Goal: Task Accomplishment & Management: Use online tool/utility

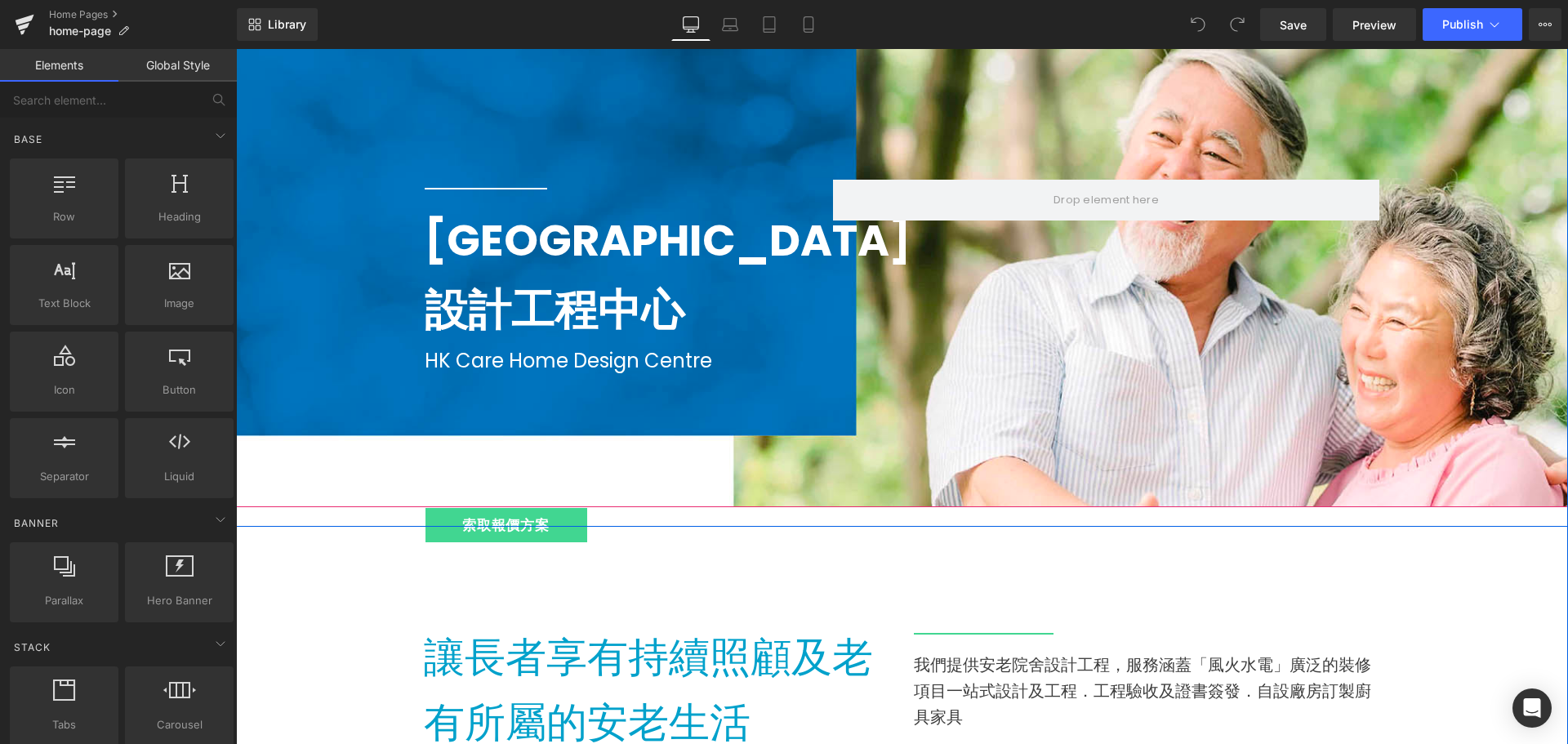
scroll to position [163, 0]
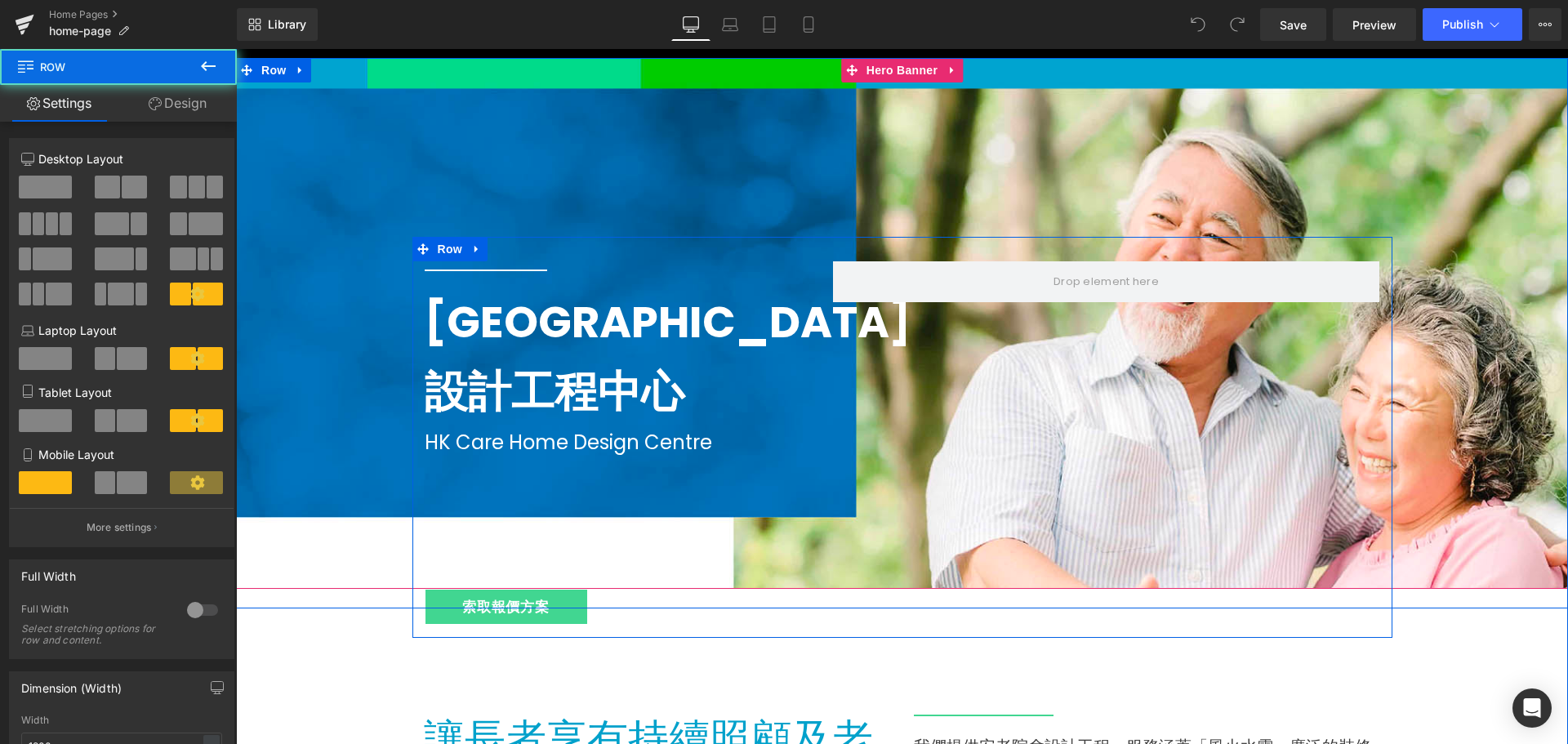
click at [1118, 373] on div "Separator [GEOGRAPHIC_DATA]舍 設計工程中心 Text Block HK Care Home Design Centre Text …" at bounding box center [902, 437] width 980 height 401
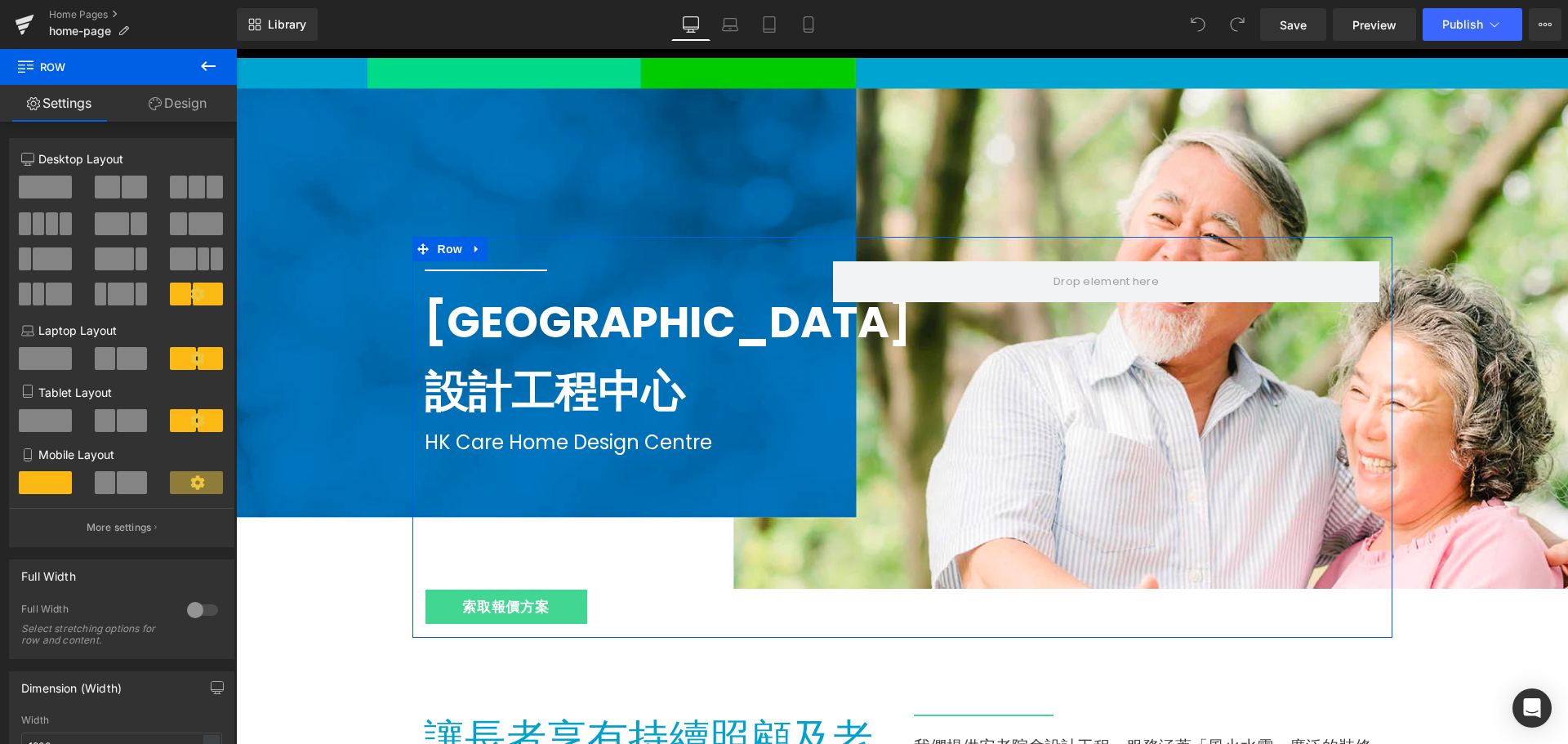
click at [171, 107] on link "Design" at bounding box center [178, 103] width 119 height 37
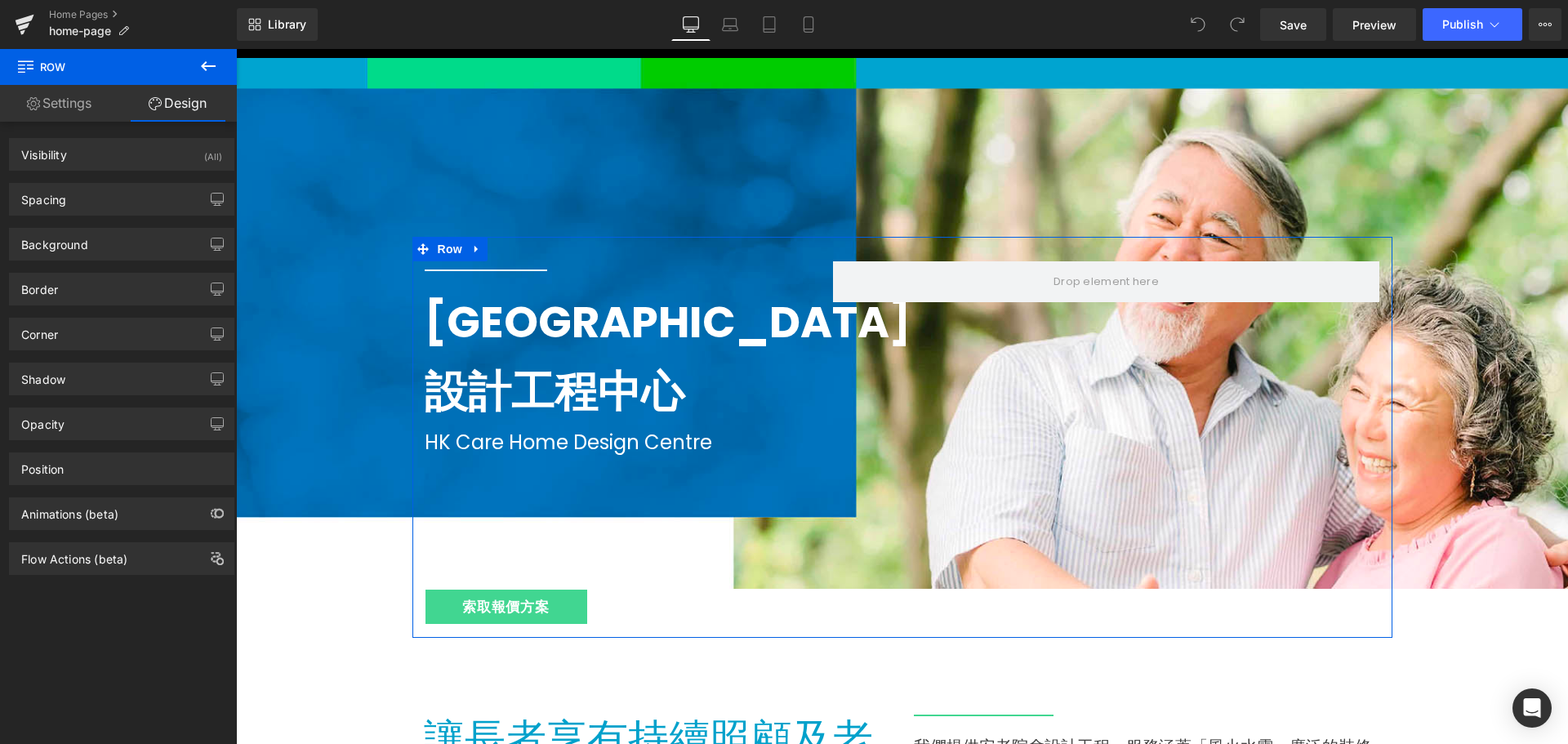
drag, startPoint x: 67, startPoint y: 105, endPoint x: 176, endPoint y: 198, distance: 143.3
click at [67, 105] on link "Settings" at bounding box center [59, 103] width 119 height 37
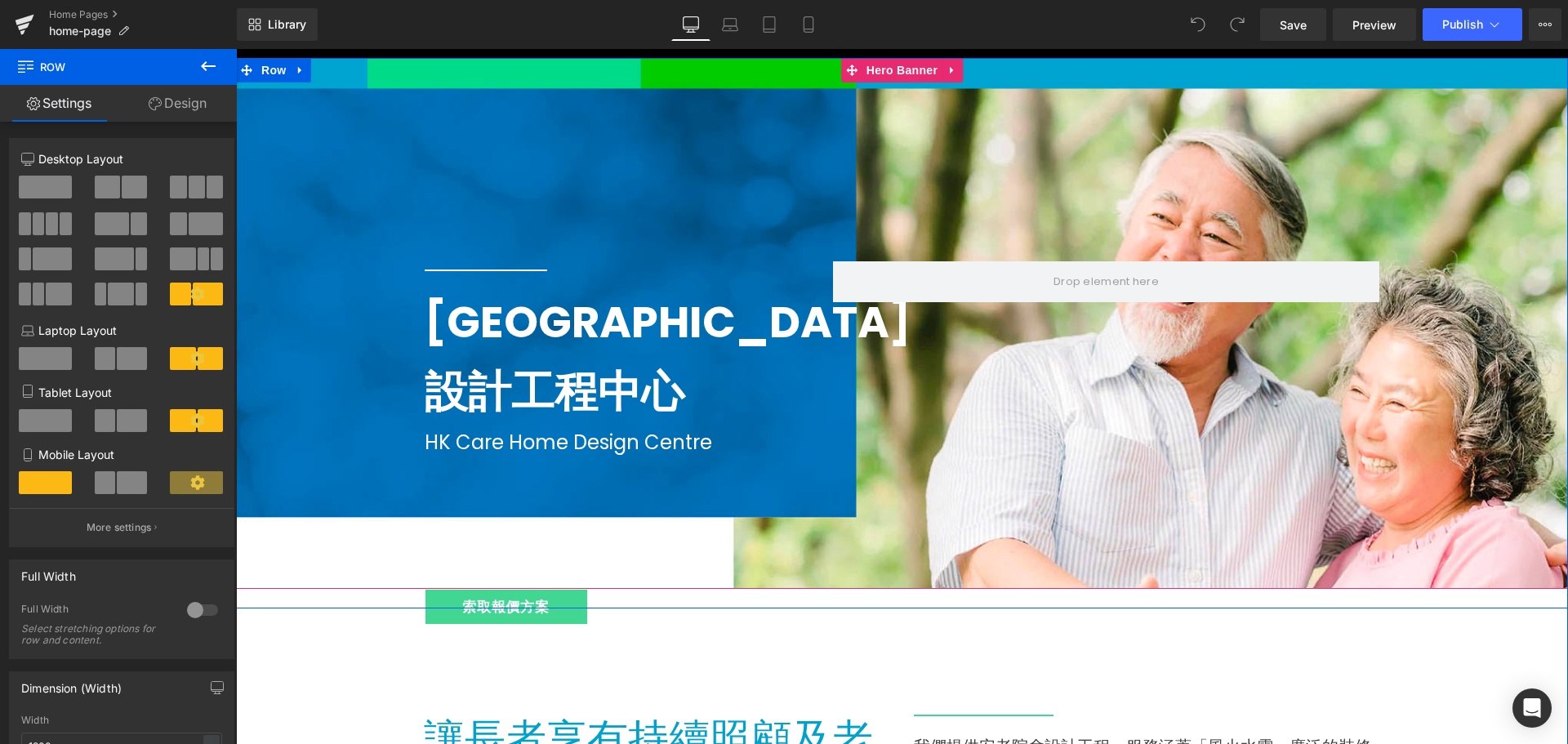
click at [1273, 155] on div at bounding box center [901, 323] width 1332 height 531
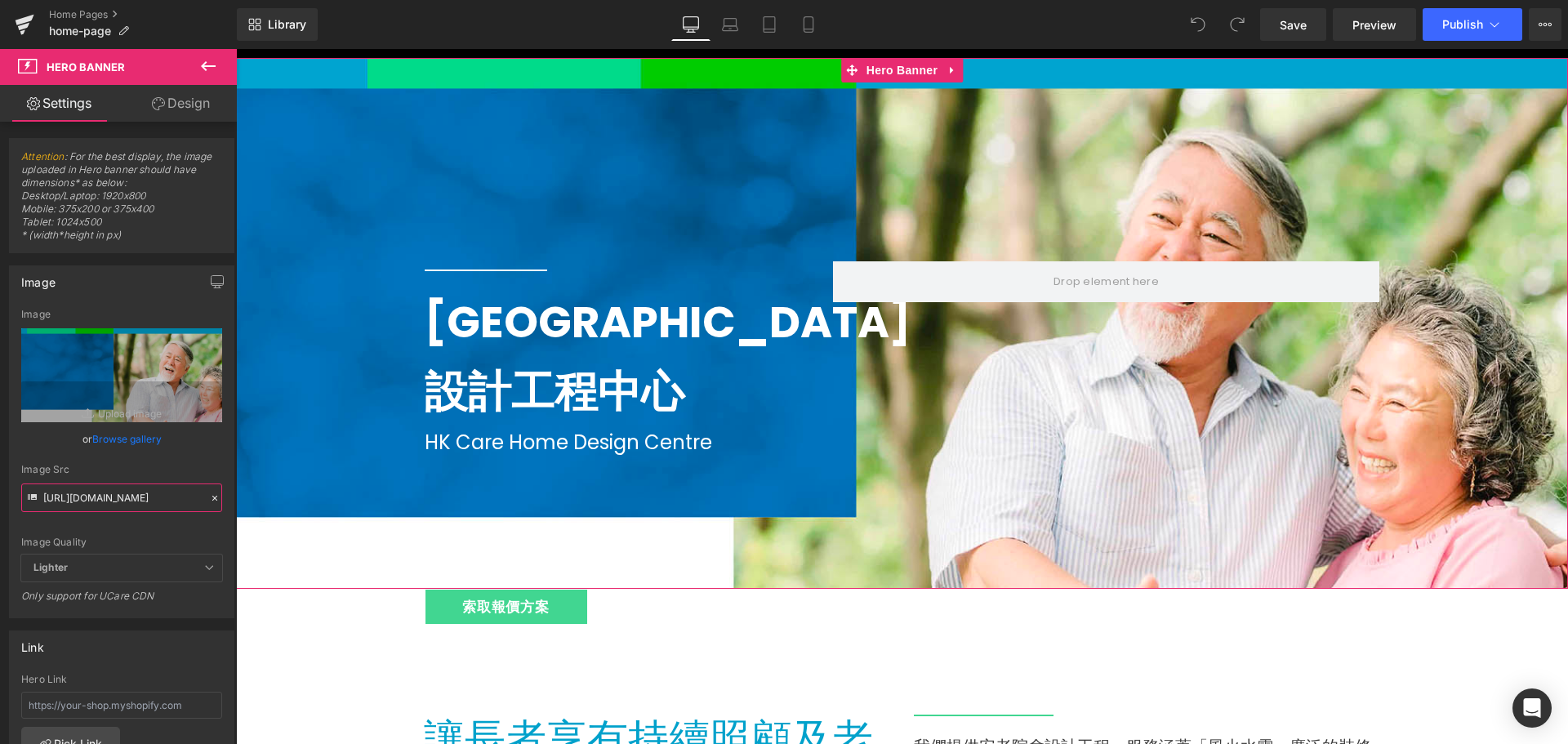
click at [105, 497] on input "[URL][DOMAIN_NAME]" at bounding box center [122, 498] width 201 height 29
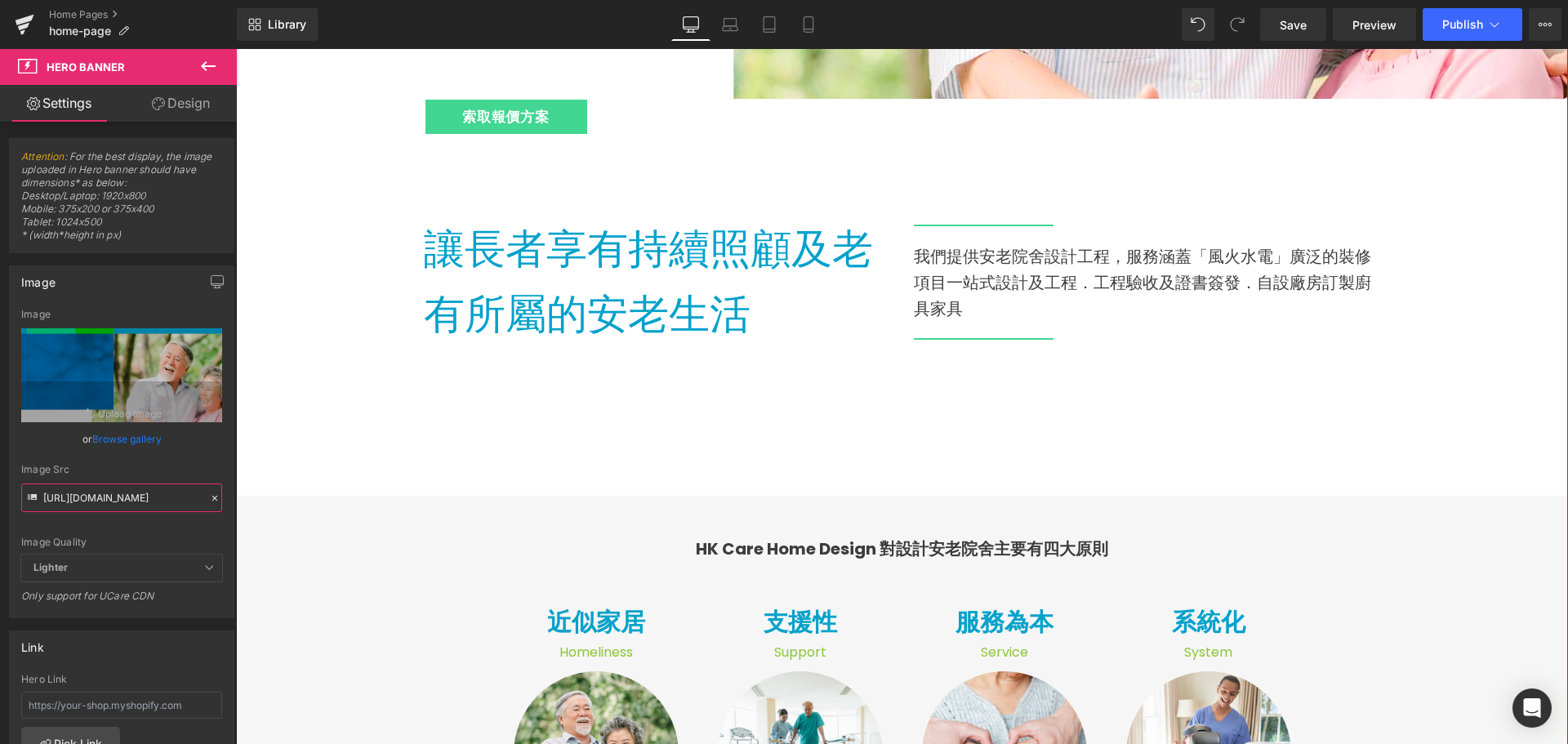
scroll to position [572, 0]
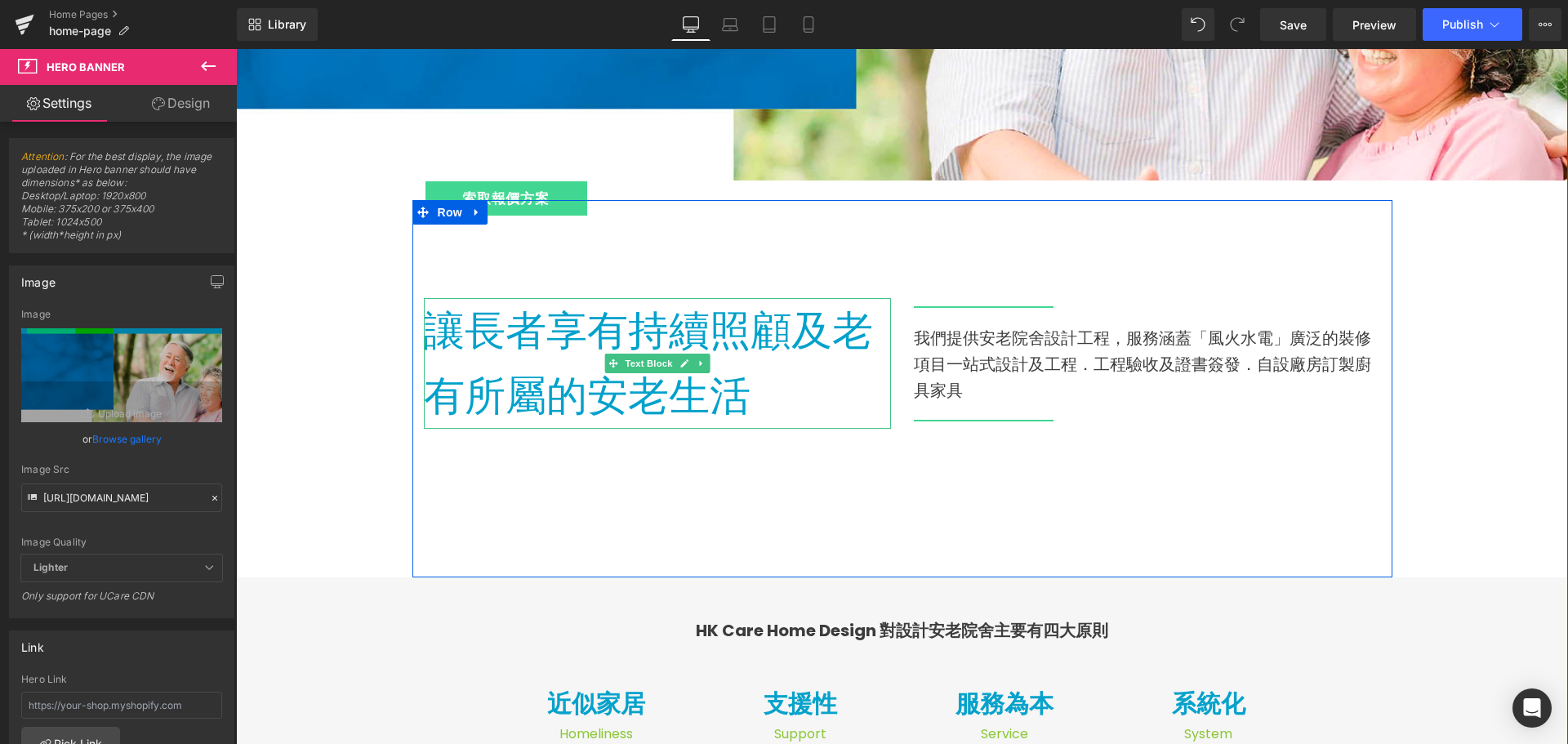
click at [748, 410] on p "讓長者享有持續照顧及 老有所屬的安老生活" at bounding box center [657, 364] width 467 height 131
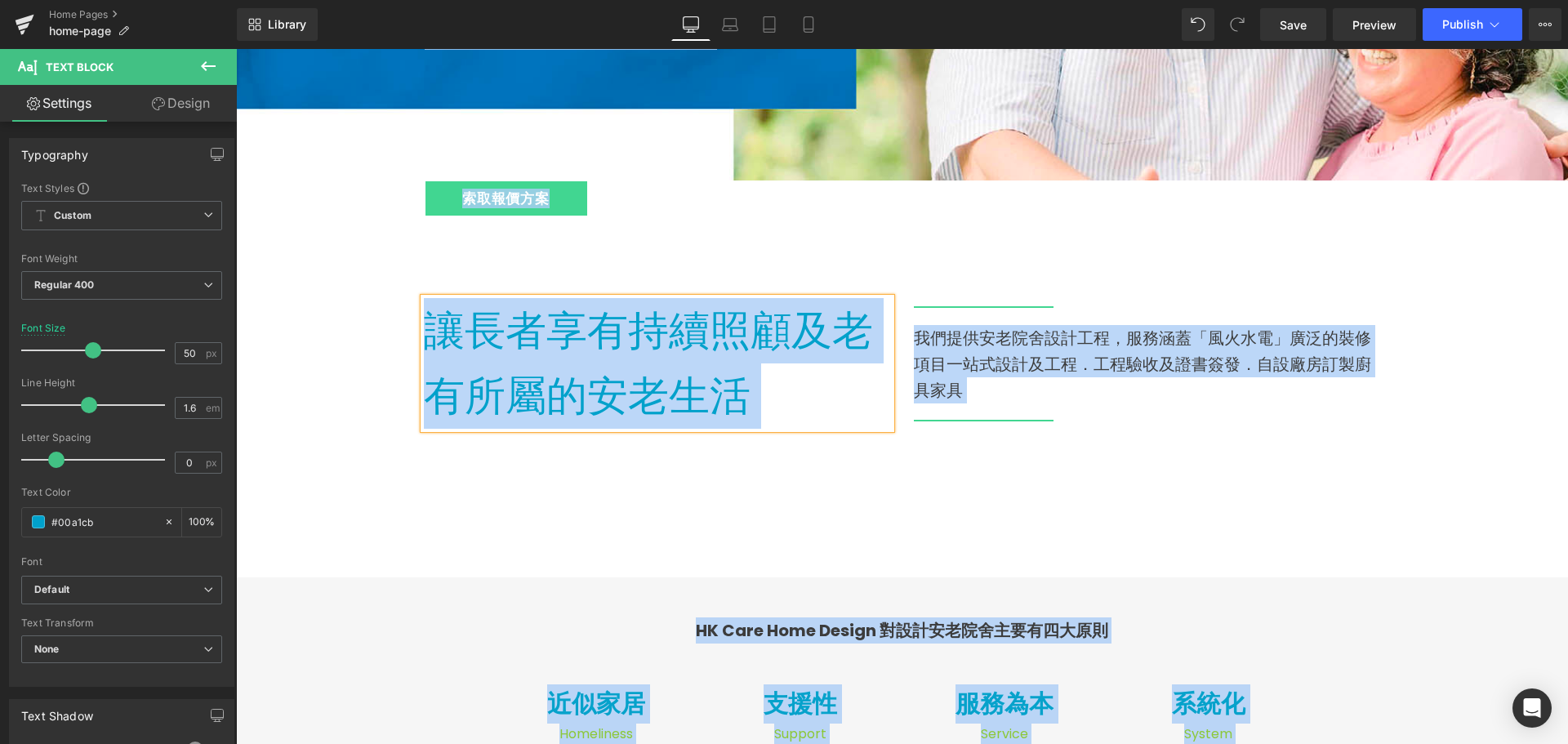
click at [736, 398] on span "老有所屬的安老生活" at bounding box center [648, 363] width 449 height 124
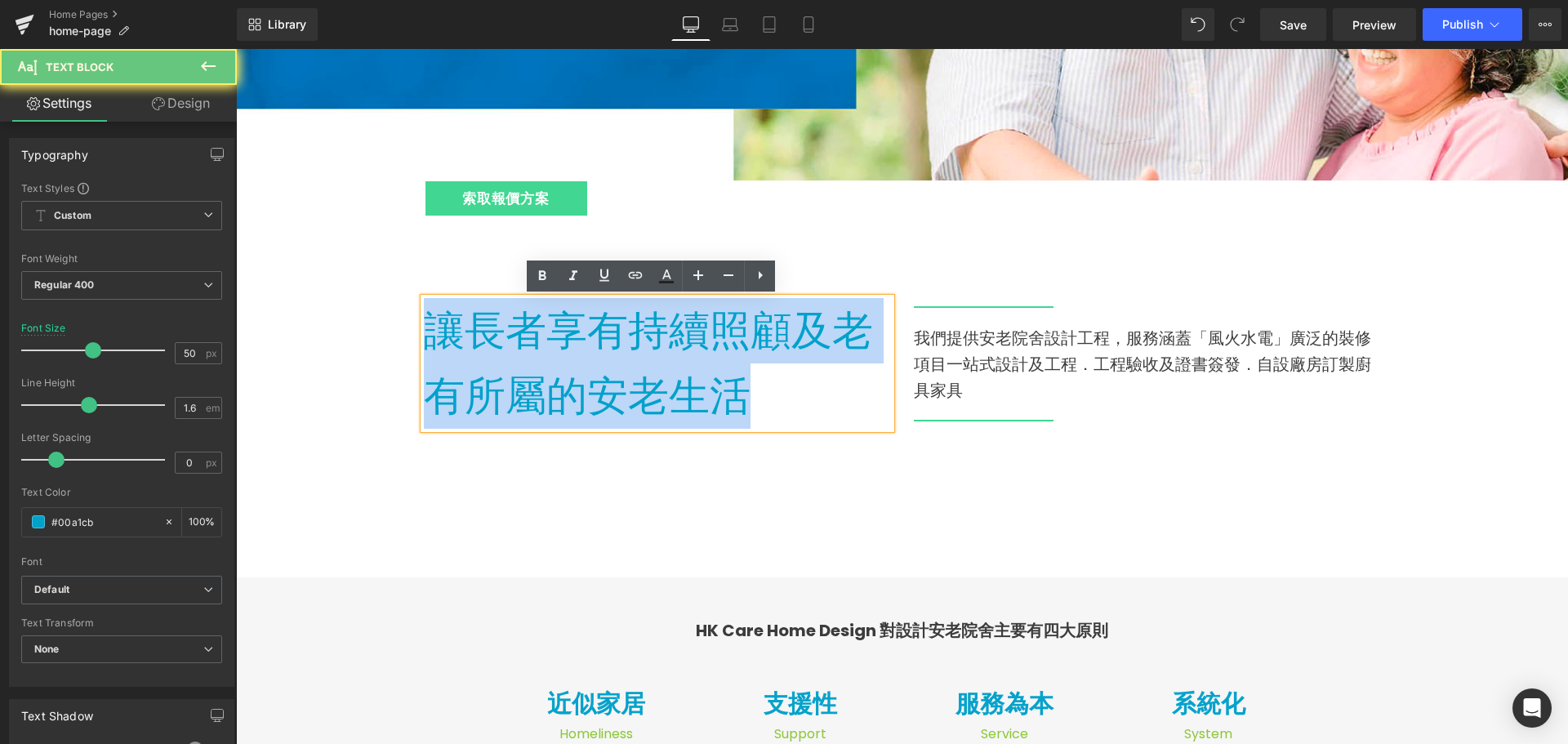
drag, startPoint x: 742, startPoint y: 398, endPoint x: 387, endPoint y: 339, distance: 359.9
copy p "讓長者享有持續照顧及 老有所屬的安老生活"
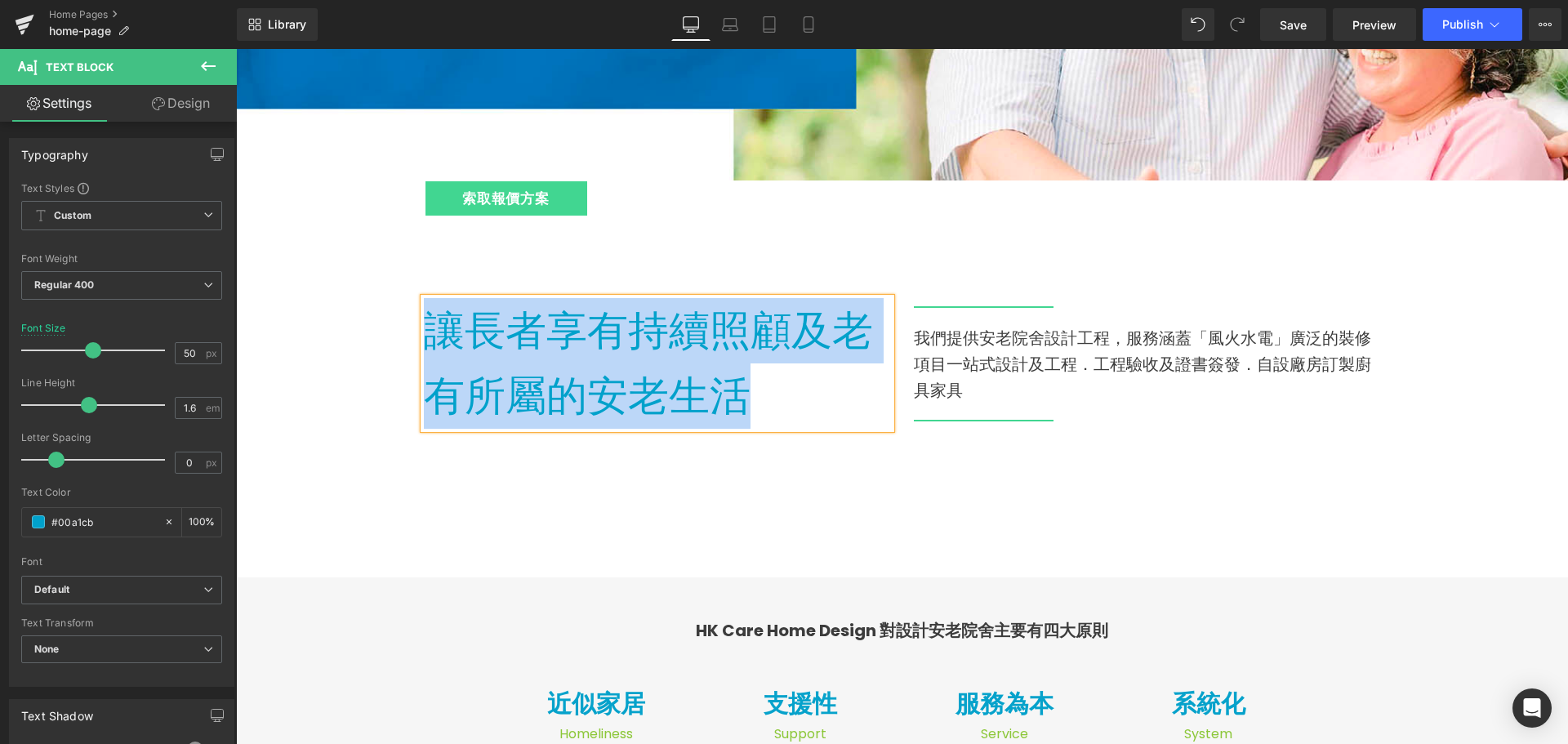
click at [960, 373] on p "我們提供安老院舍設計工程，服務涵蓋「風火水電」廣泛的裝修項目一站式設計及工程．工程驗收及證書簽發．自設廠房訂製廚具家具" at bounding box center [1147, 364] width 467 height 79
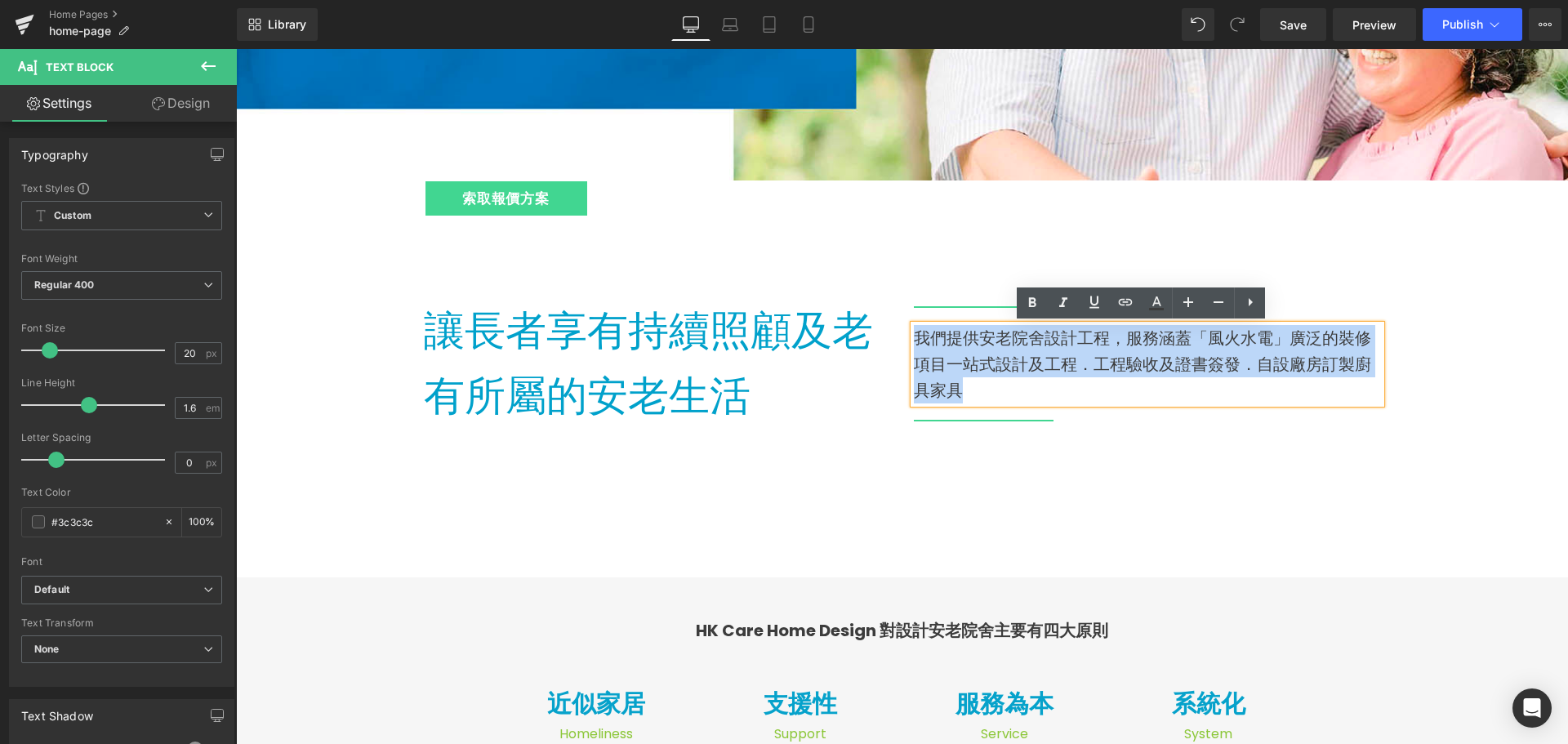
drag, startPoint x: 957, startPoint y: 391, endPoint x: 897, endPoint y: 343, distance: 76.8
click at [902, 343] on div "Separator 我們提供安老院舍設計工程，服務涵蓋「風火水電」廣泛的裝修項目一站式設計及工程．工程驗收及證書簽發．自設廠房訂製廚具家具 Text Bloc…" at bounding box center [1147, 369] width 490 height 141
copy p "我們提供安老院舍設計工程，服務涵蓋「風火水電」廣泛的裝修項目一站式設計及工程．工程驗收及證書簽發．自設廠房訂製廚具家具"
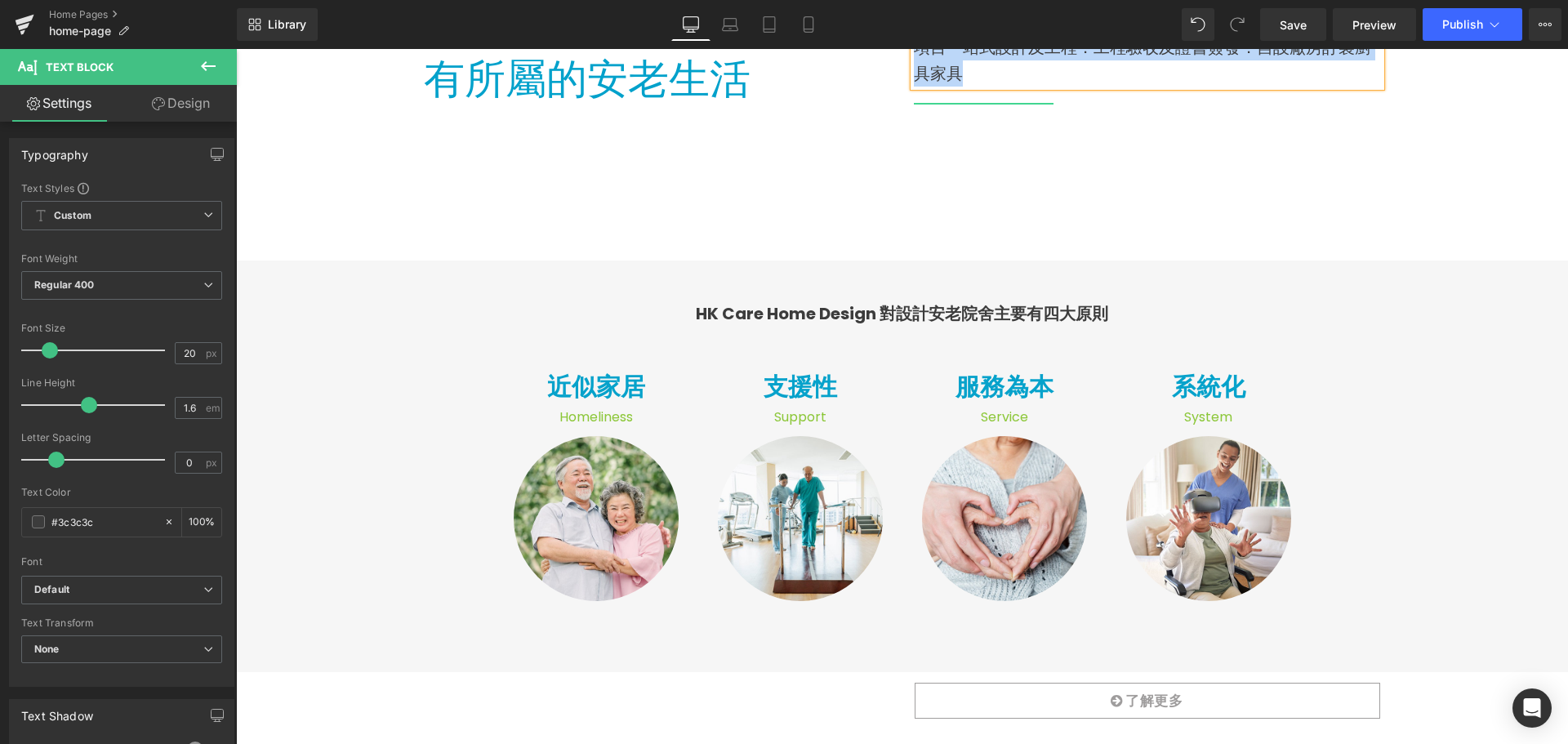
scroll to position [899, 0]
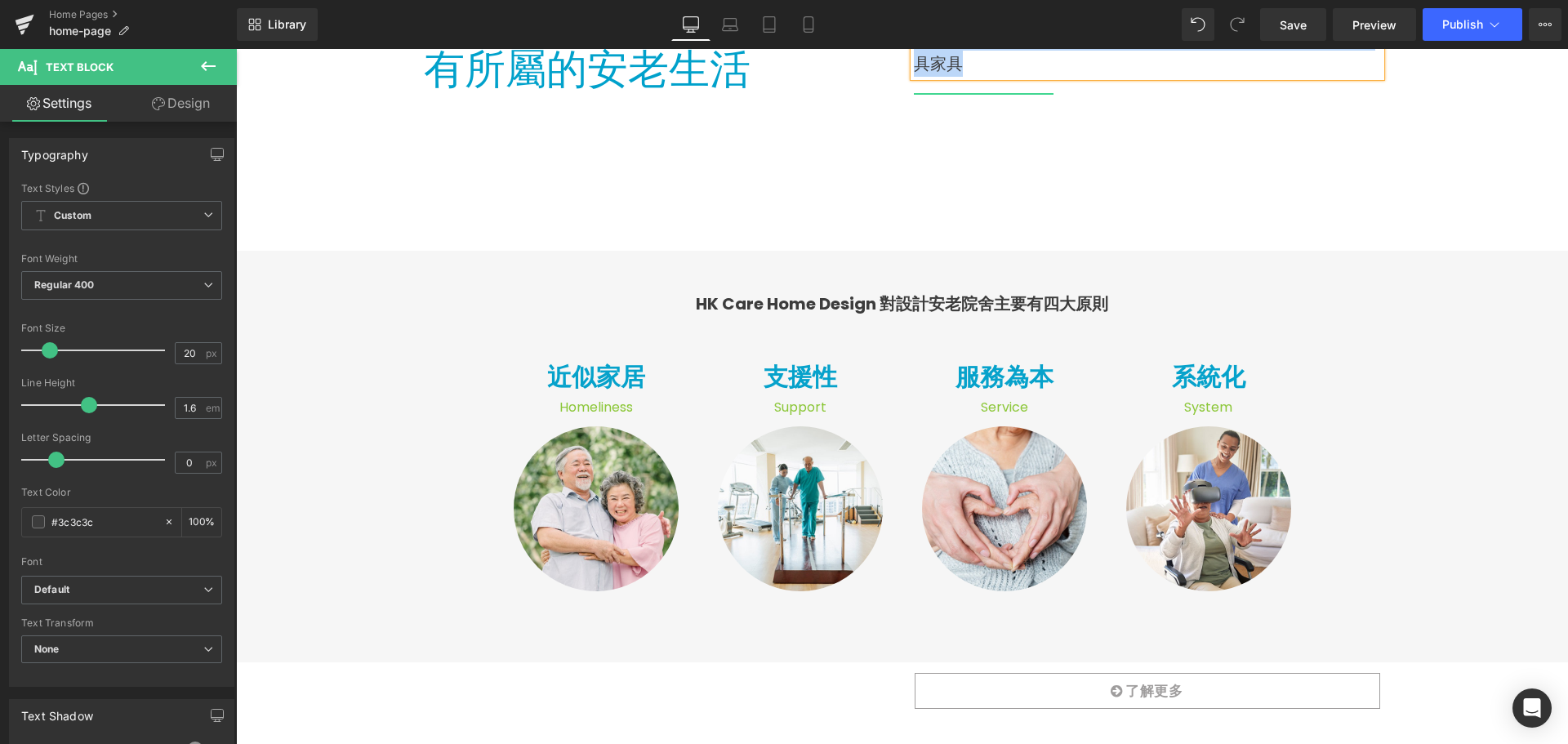
click at [840, 212] on div "讓長者享有持續照顧及 老有所屬的安老生活 Text Block Separator 我們提供安老院舍設計工程，服務涵蓋「風火水電」廣泛的裝修項目一站式設計及工…" at bounding box center [902, 62] width 980 height 377
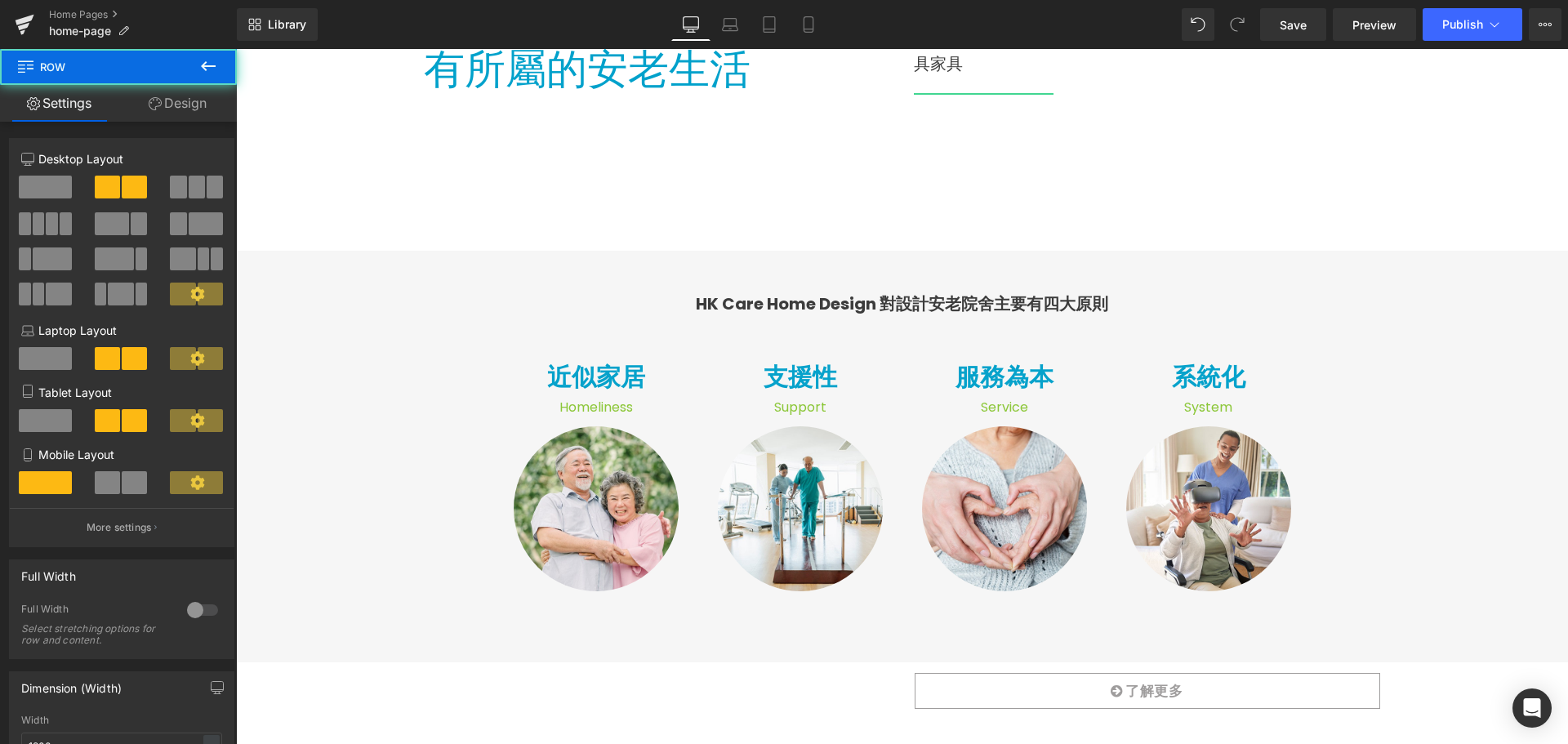
scroll to position [981, 0]
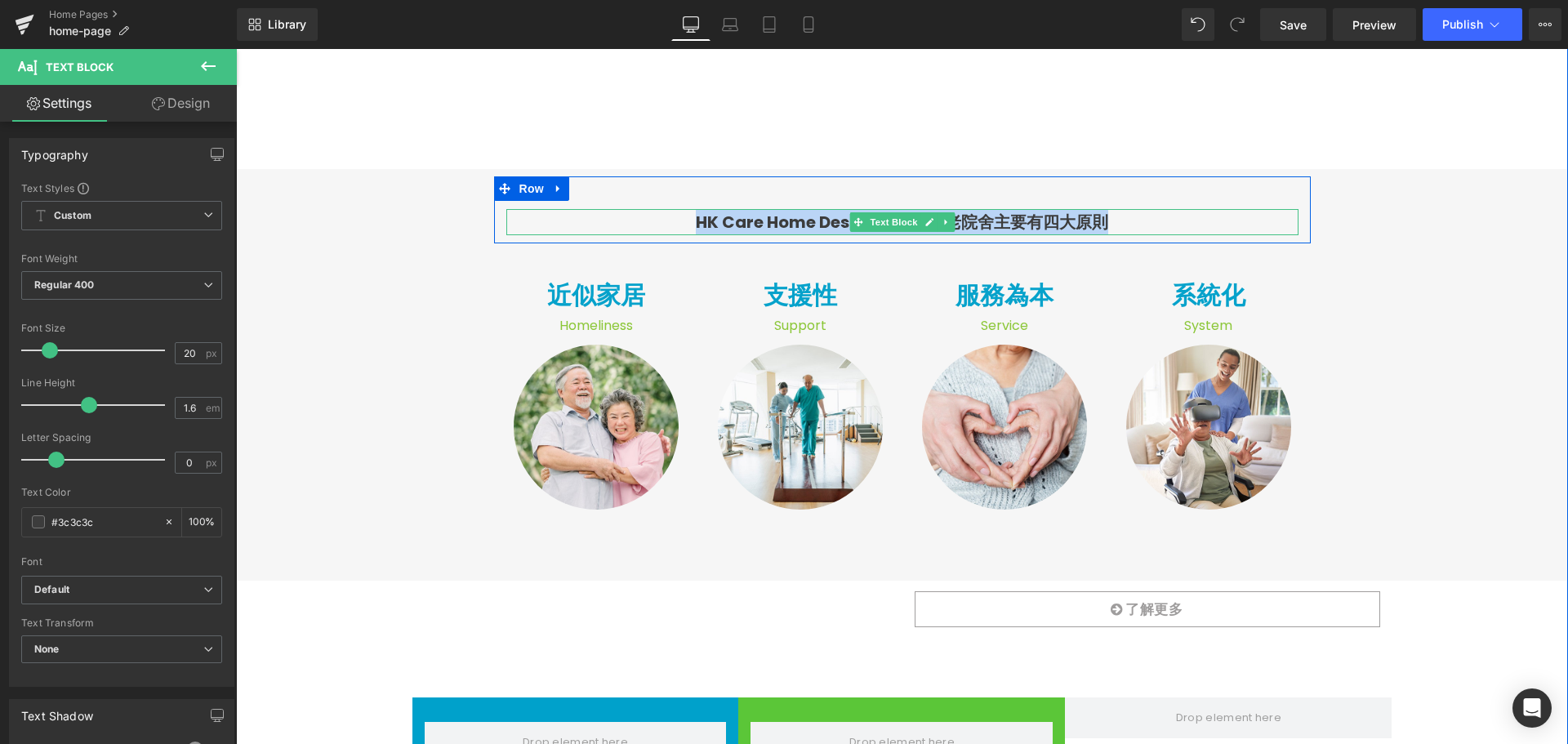
drag, startPoint x: 694, startPoint y: 222, endPoint x: 1137, endPoint y: 223, distance: 443.0
click at [1137, 223] on p "HK Care Home Design 對設計安老院舍主要有四大原則" at bounding box center [902, 222] width 776 height 27
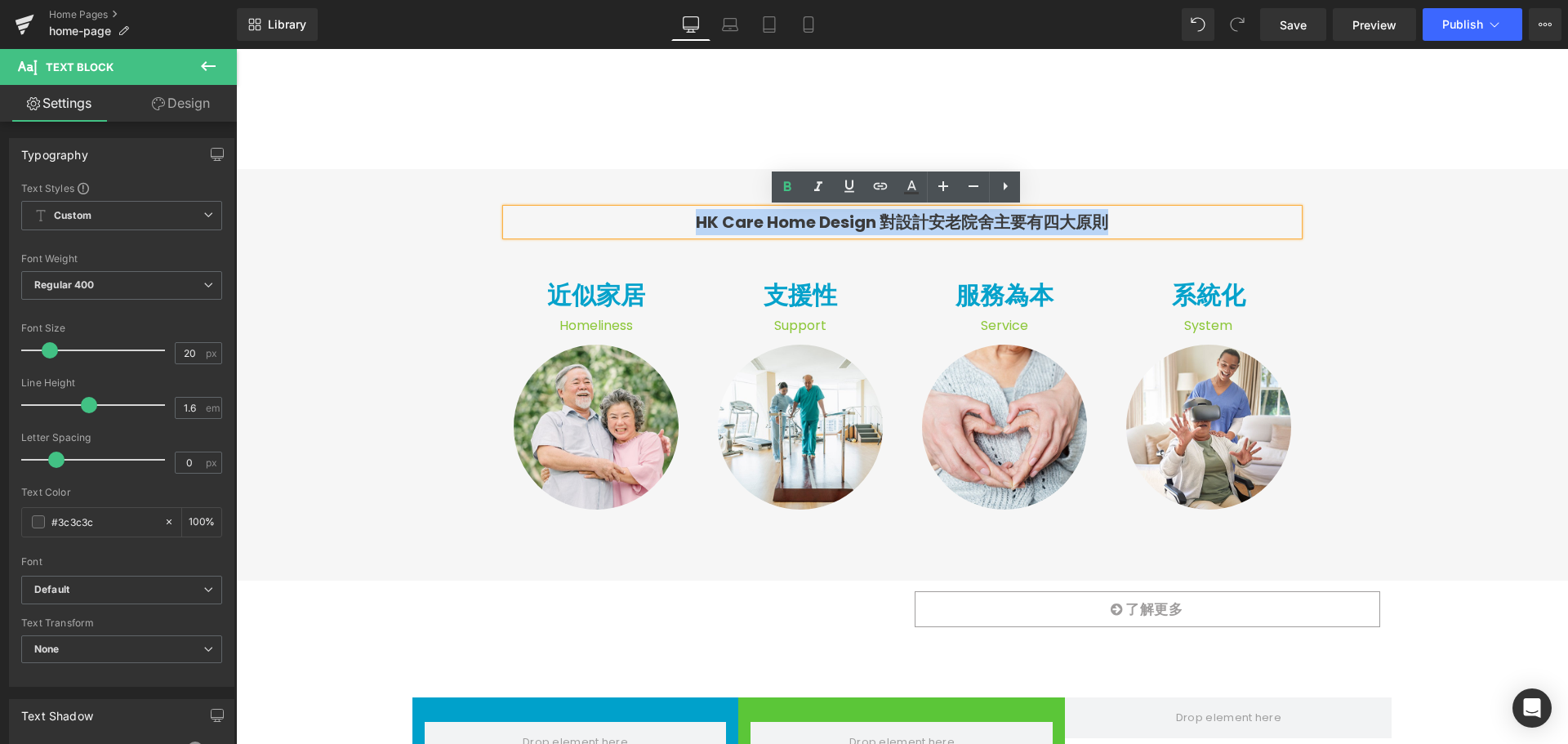
copy strong "HK Care Home Design 對設計安老院舍主要有四大原則"
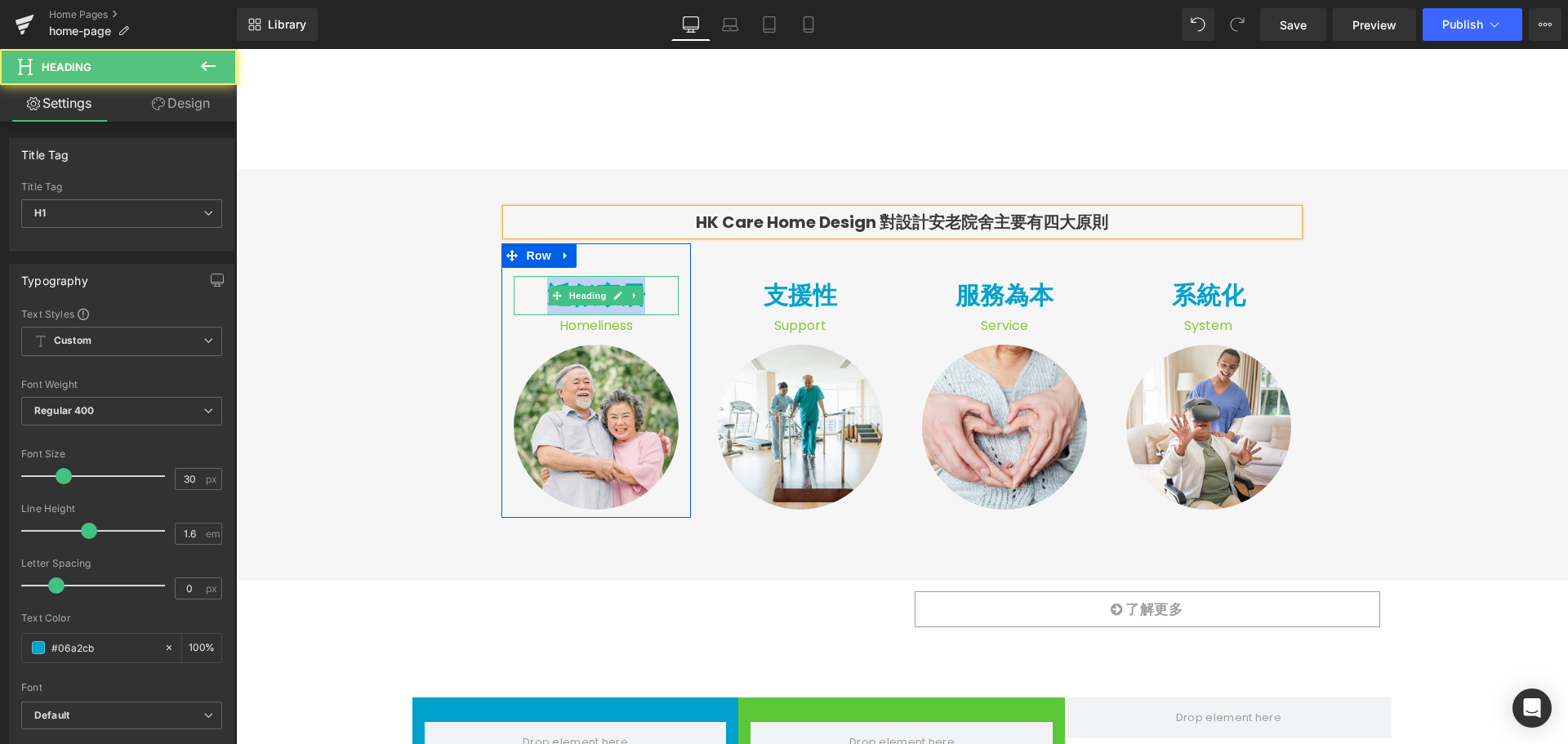
drag, startPoint x: 641, startPoint y: 297, endPoint x: 518, endPoint y: 297, distance: 123.0
click at [518, 297] on h1 "近似家居" at bounding box center [596, 296] width 165 height 39
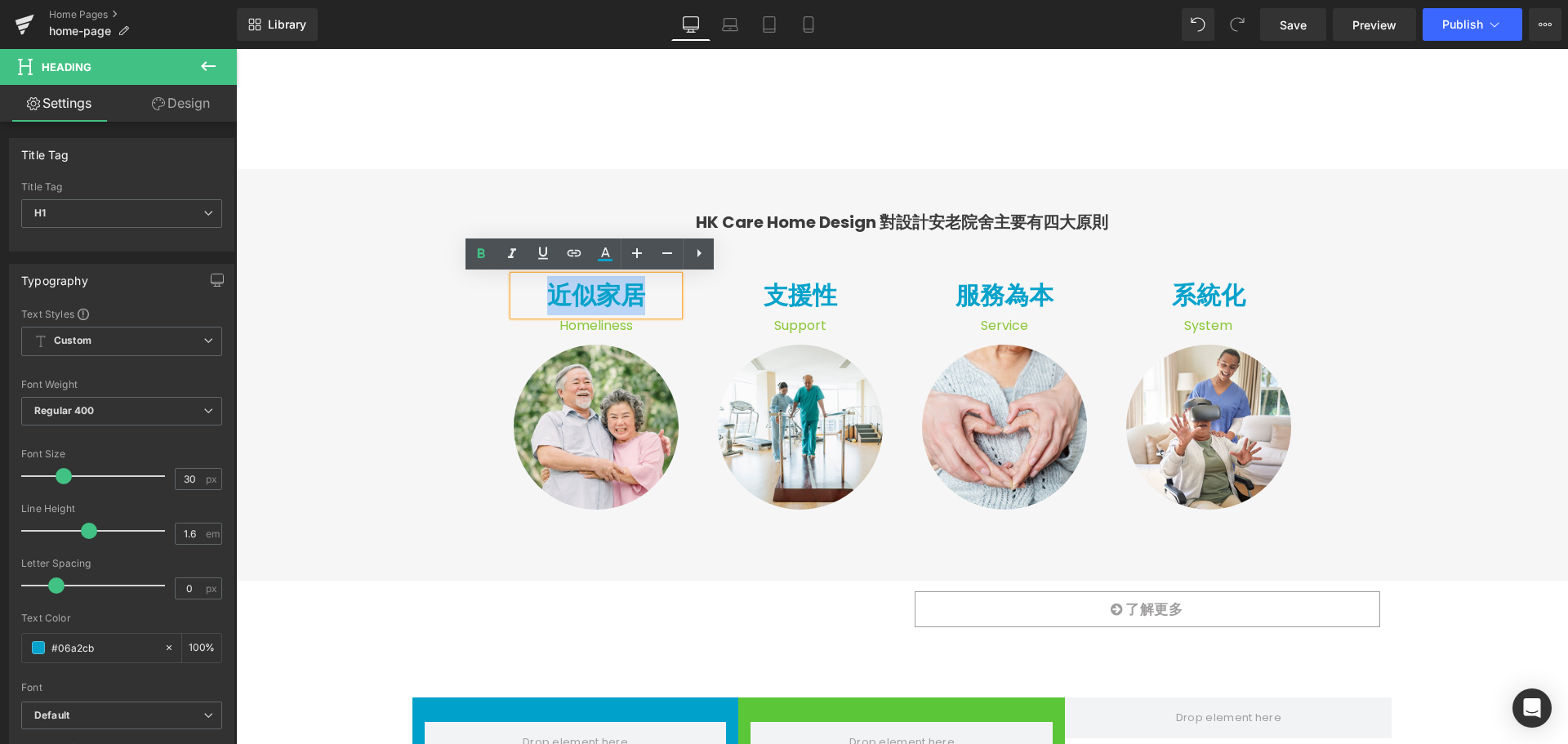
copy h1 "近似家居"
click at [581, 435] on span "Image" at bounding box center [596, 427] width 34 height 20
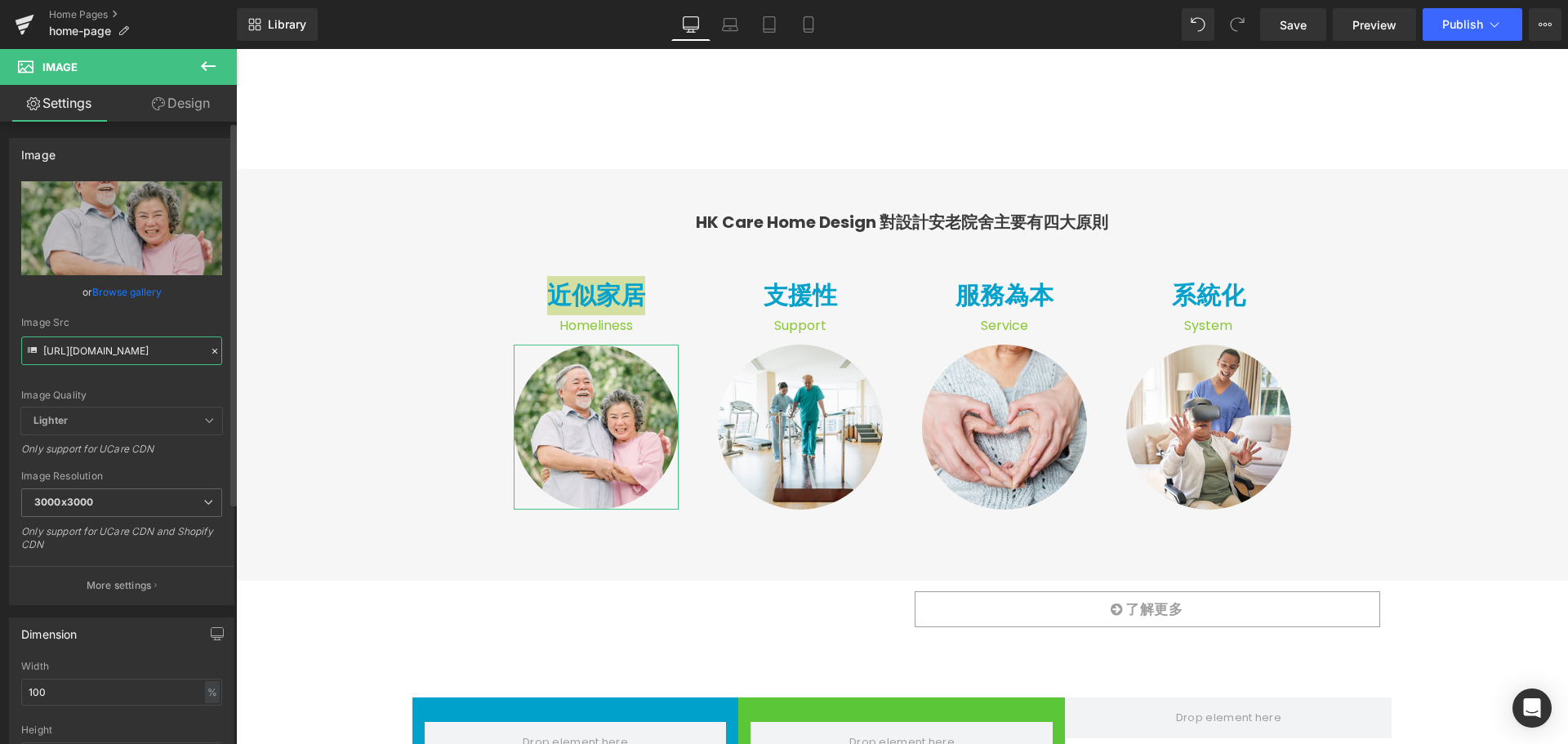
click at [148, 351] on input "[URL][DOMAIN_NAME]" at bounding box center [122, 351] width 201 height 29
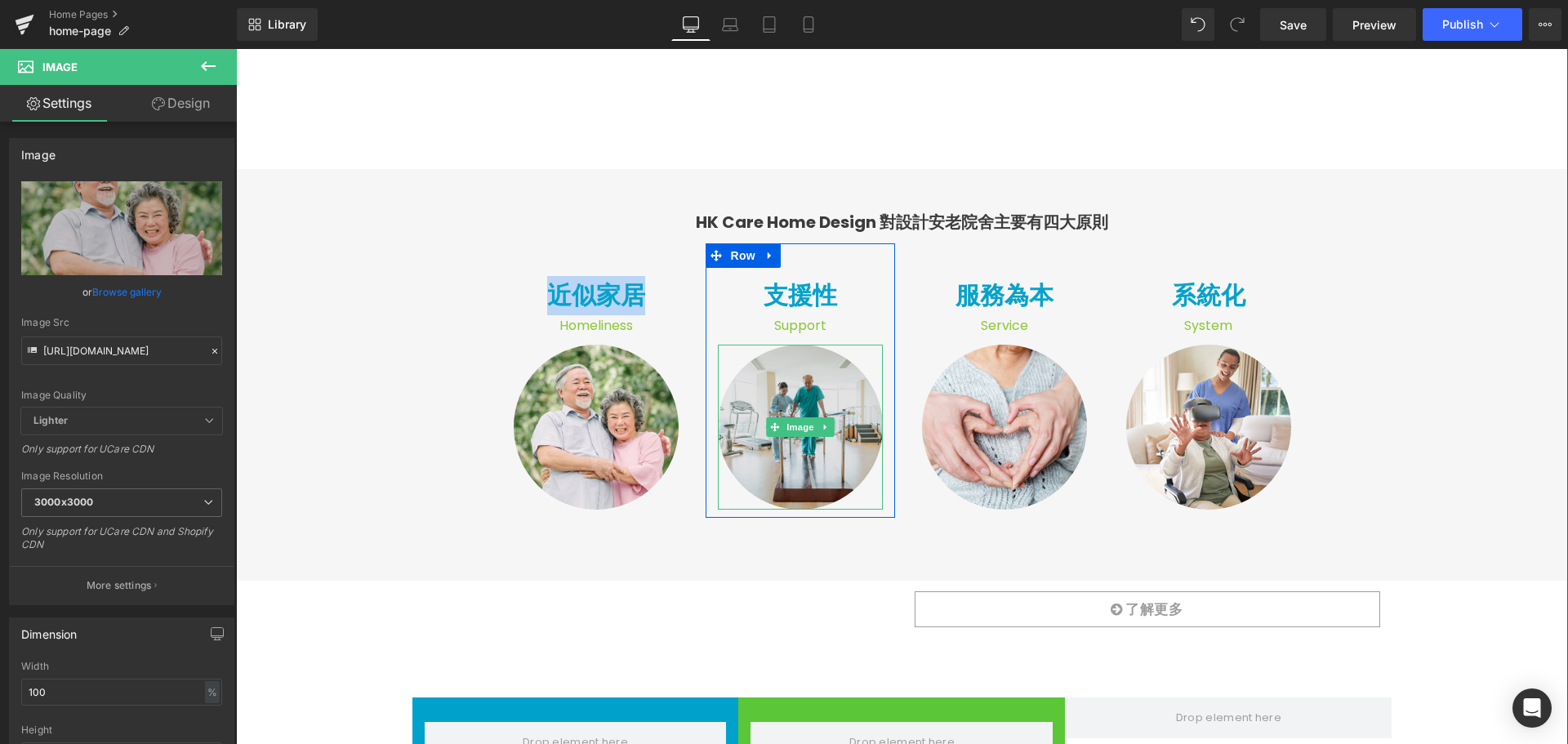
click at [831, 397] on img at bounding box center [801, 428] width 165 height 165
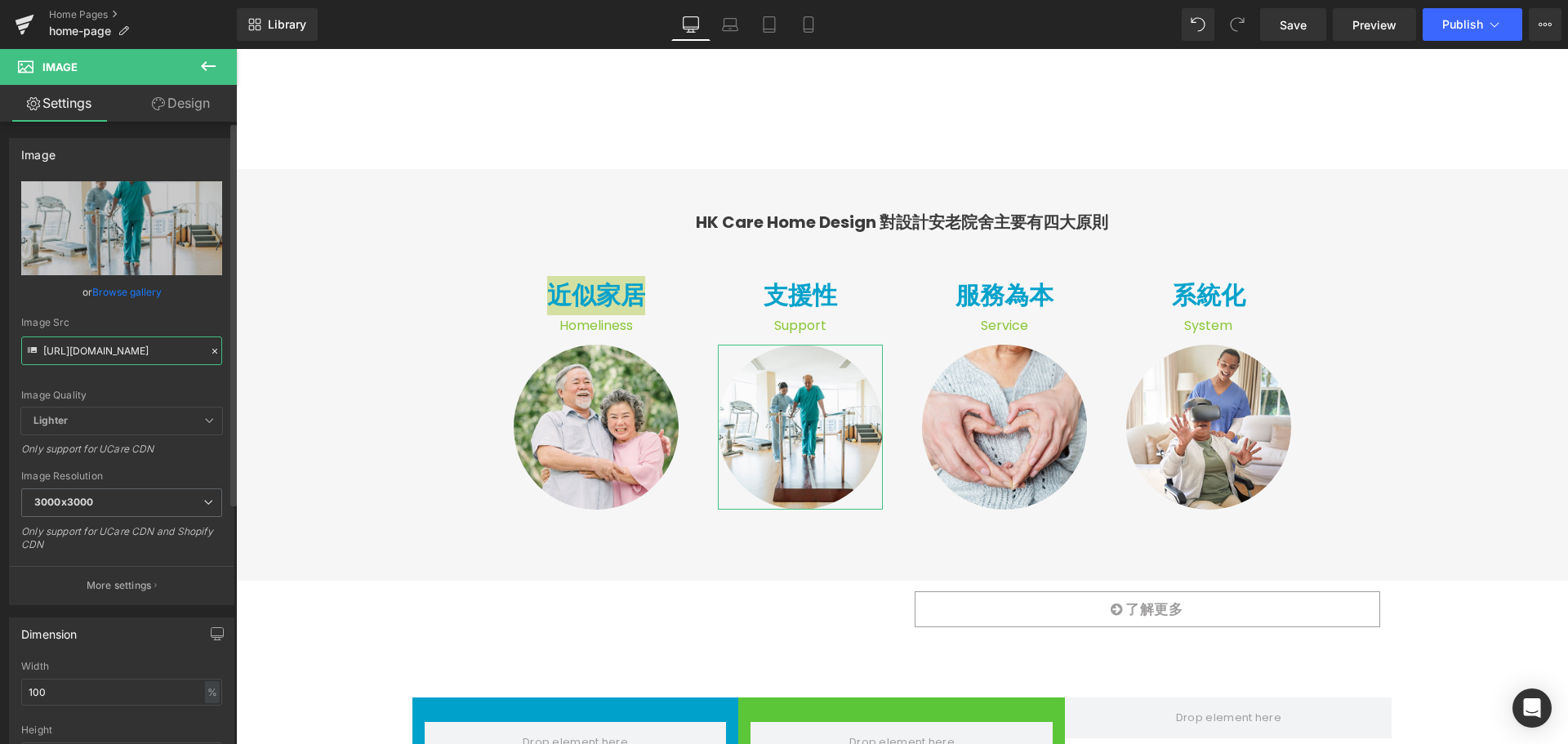
click at [183, 343] on input "[URL][DOMAIN_NAME]" at bounding box center [122, 351] width 201 height 29
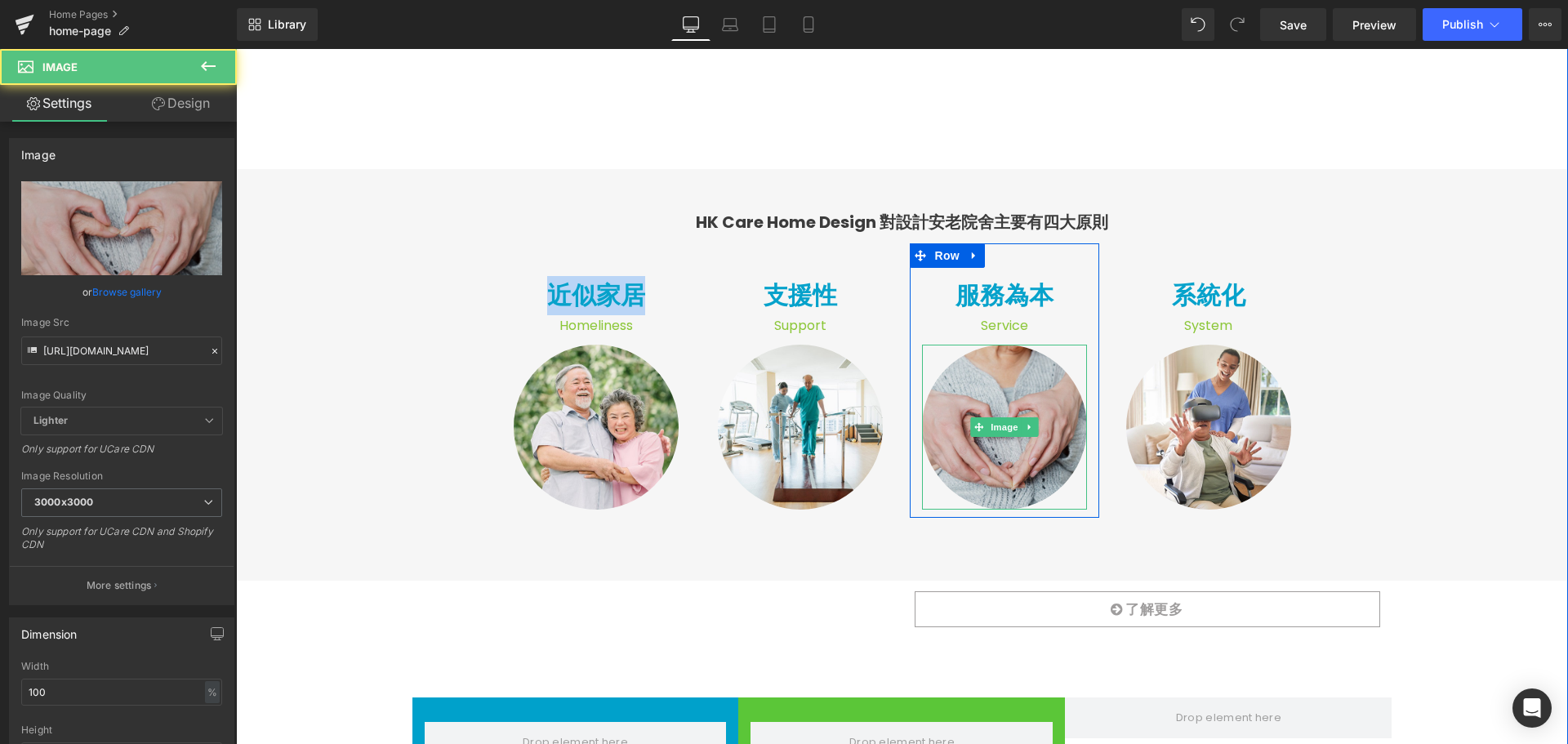
click at [986, 387] on img at bounding box center [1005, 428] width 165 height 165
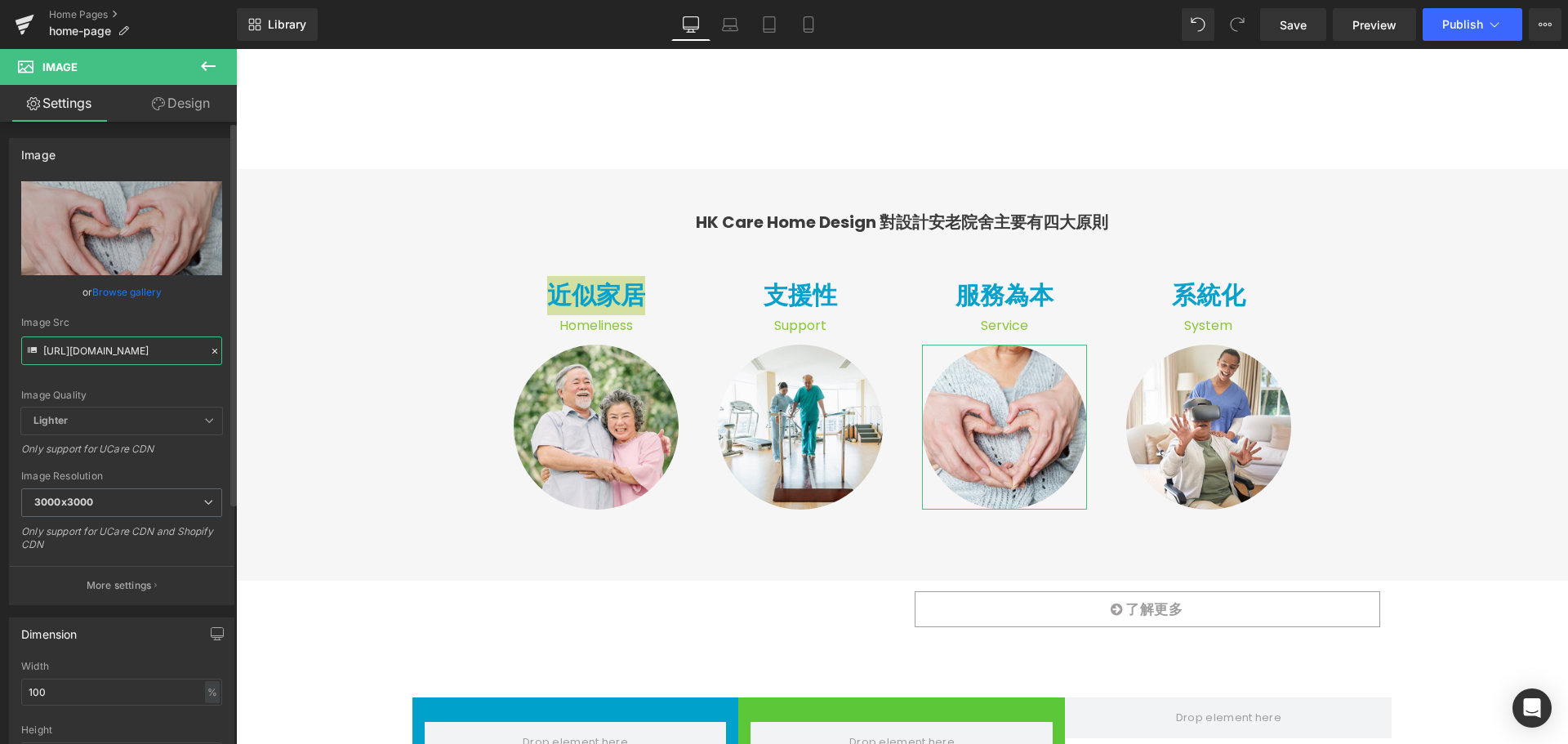
click at [172, 357] on input "[URL][DOMAIN_NAME]" at bounding box center [122, 351] width 201 height 29
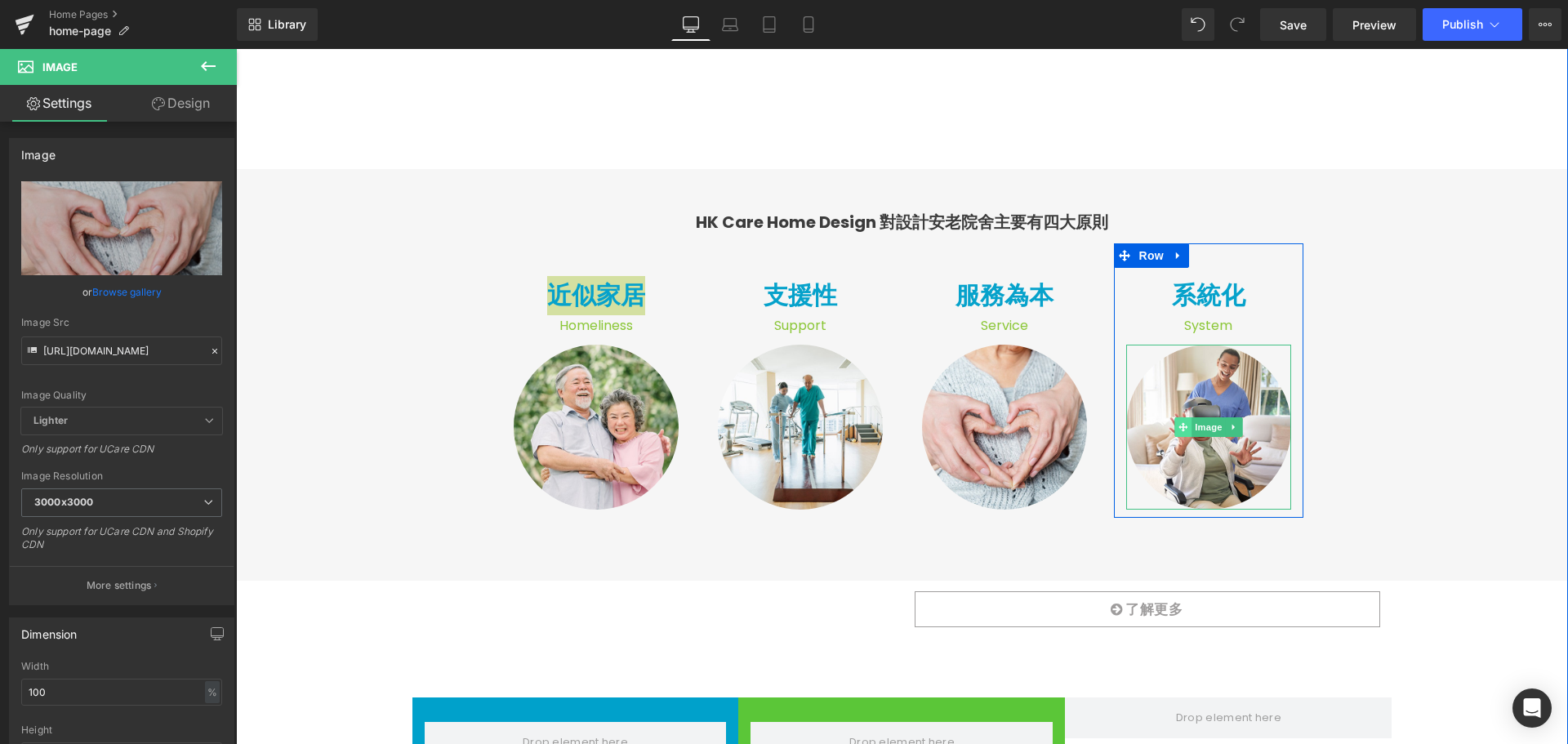
click at [1182, 421] on span at bounding box center [1182, 427] width 17 height 20
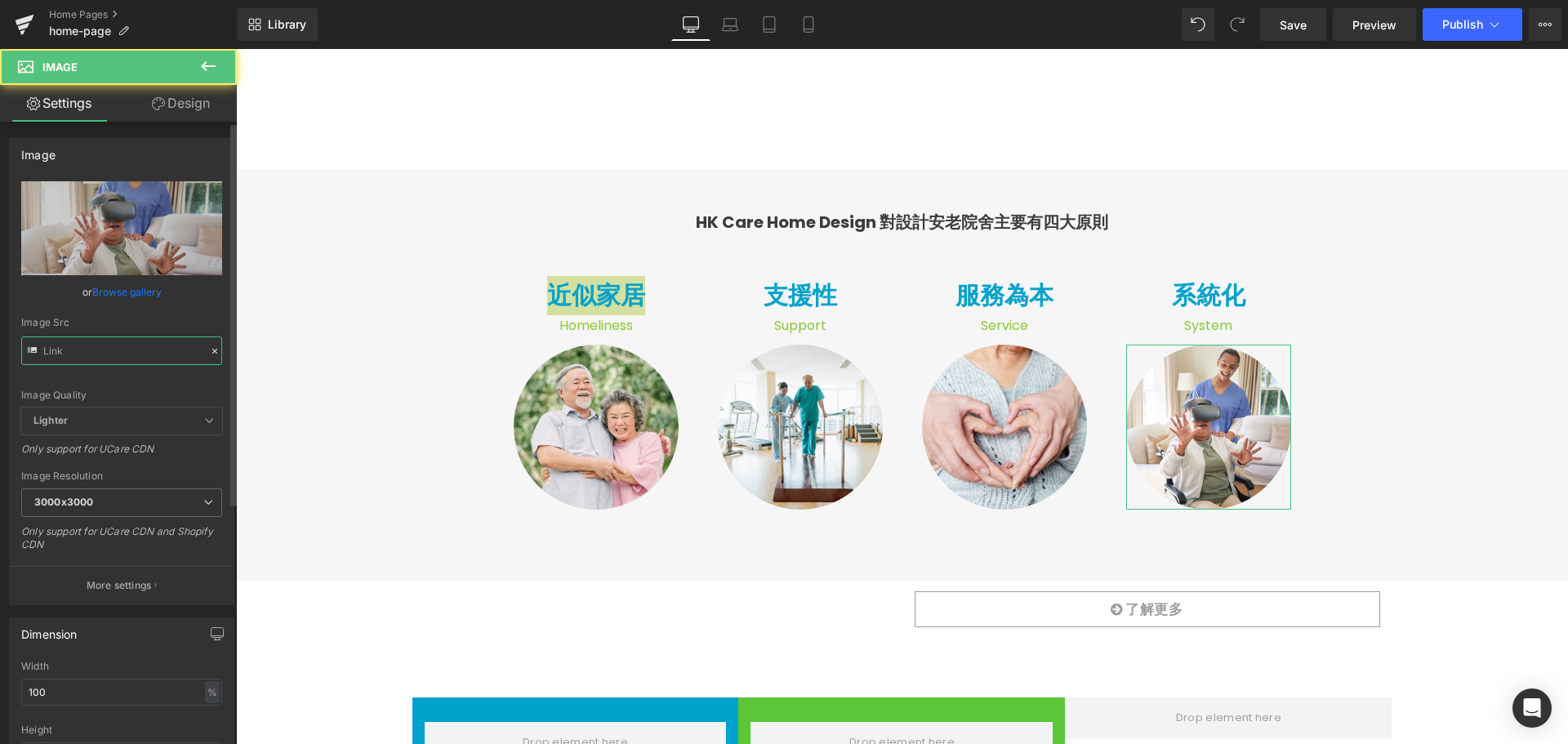
click at [138, 353] on input "text" at bounding box center [122, 351] width 201 height 29
type input "[URL][DOMAIN_NAME]"
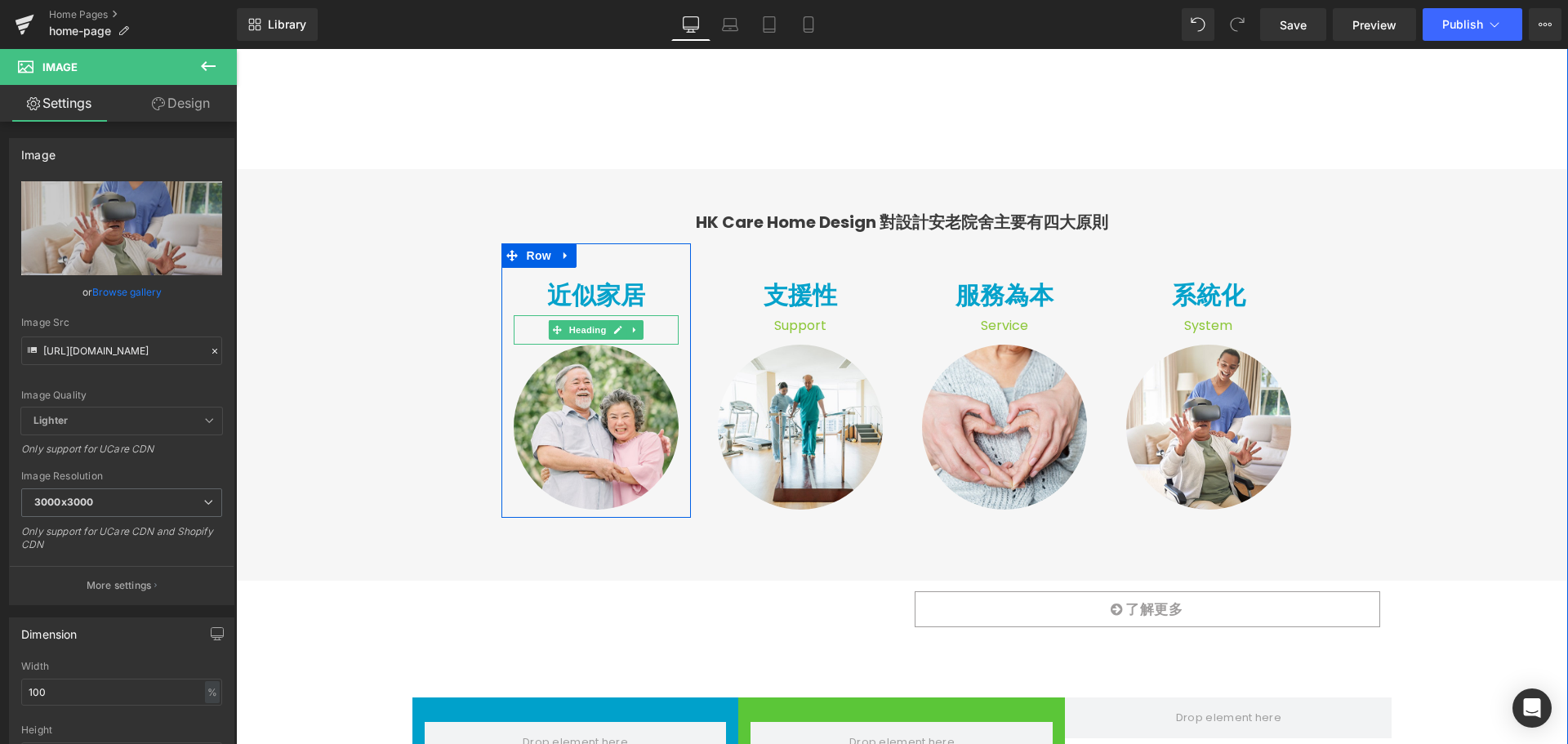
click at [646, 330] on h1 "Homeliness" at bounding box center [596, 326] width 165 height 21
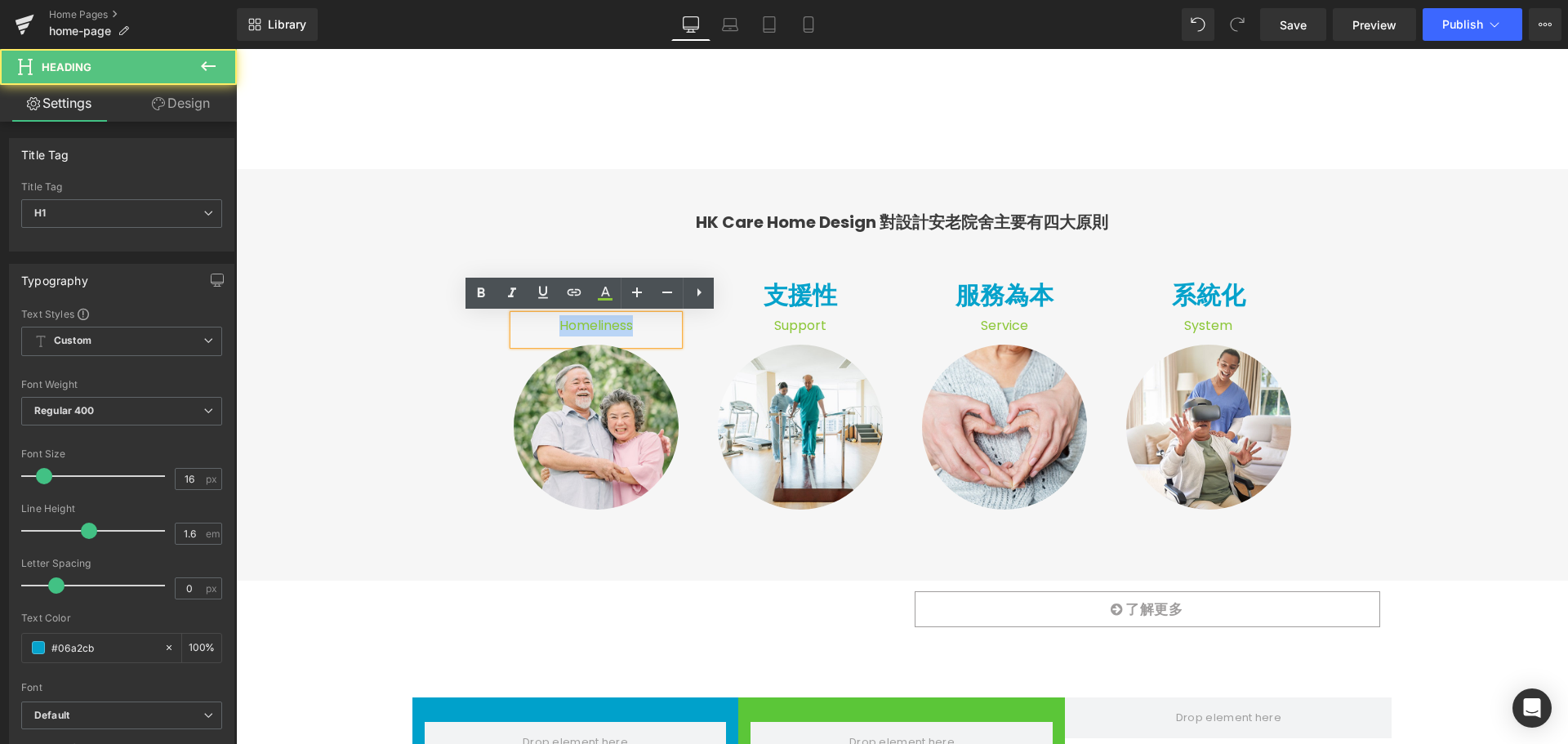
drag, startPoint x: 552, startPoint y: 323, endPoint x: 625, endPoint y: 325, distance: 73.0
click at [625, 325] on h1 "Homeliness" at bounding box center [596, 326] width 165 height 21
copy span "Homeliness"
